Goal: Task Accomplishment & Management: Manage account settings

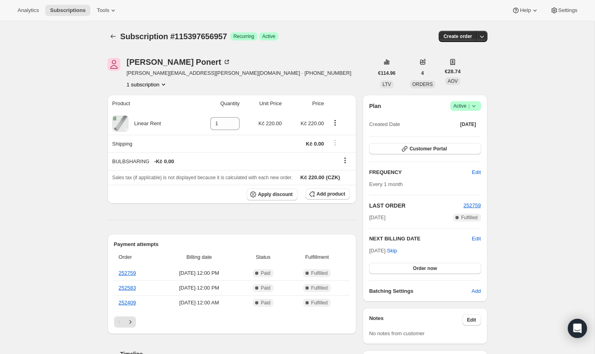
click at [472, 106] on icon at bounding box center [473, 106] width 3 height 2
click at [453, 135] on span "Cancel subscription" at bounding box center [463, 135] width 45 height 6
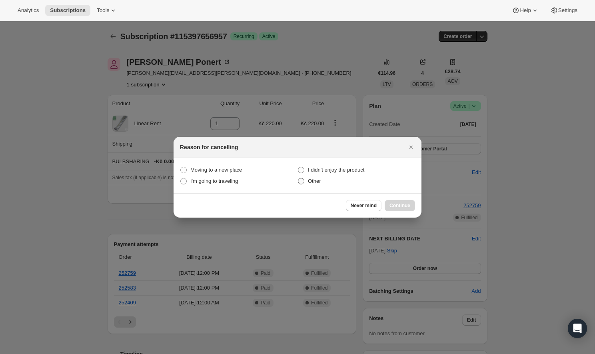
click at [301, 184] on span ":rbk:" at bounding box center [300, 180] width 7 height 7
click at [298, 178] on input "Other" at bounding box center [298, 178] width 0 height 0
radio input "true"
click at [403, 206] on span "Continue" at bounding box center [399, 205] width 21 height 6
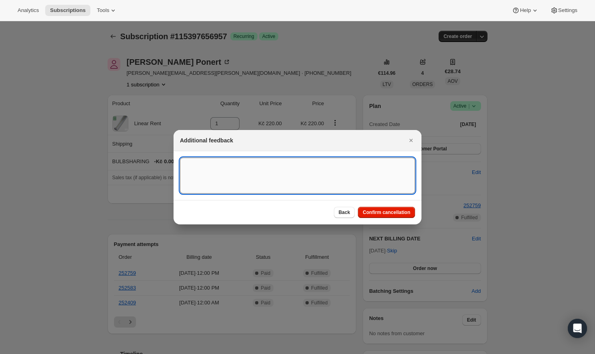
click at [289, 180] on textarea ":rbk:" at bounding box center [297, 175] width 235 height 36
type textarea "BUYOUT"
click at [404, 211] on span "Confirm cancellation" at bounding box center [387, 212] width 48 height 6
